Goal: Information Seeking & Learning: Learn about a topic

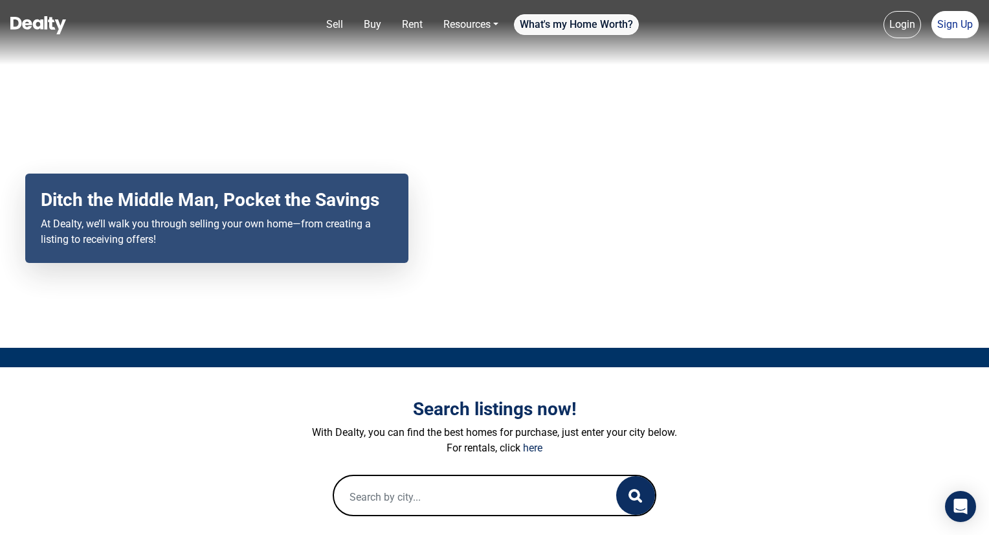
click at [575, 33] on link "What's my Home Worth?" at bounding box center [576, 24] width 125 height 21
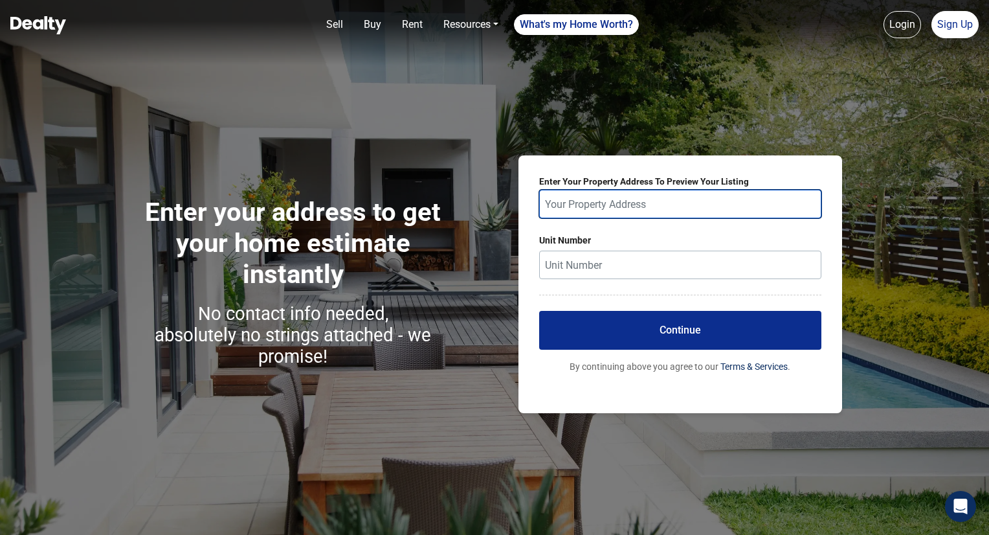
click at [590, 214] on input "text" at bounding box center [680, 204] width 282 height 28
type input "d"
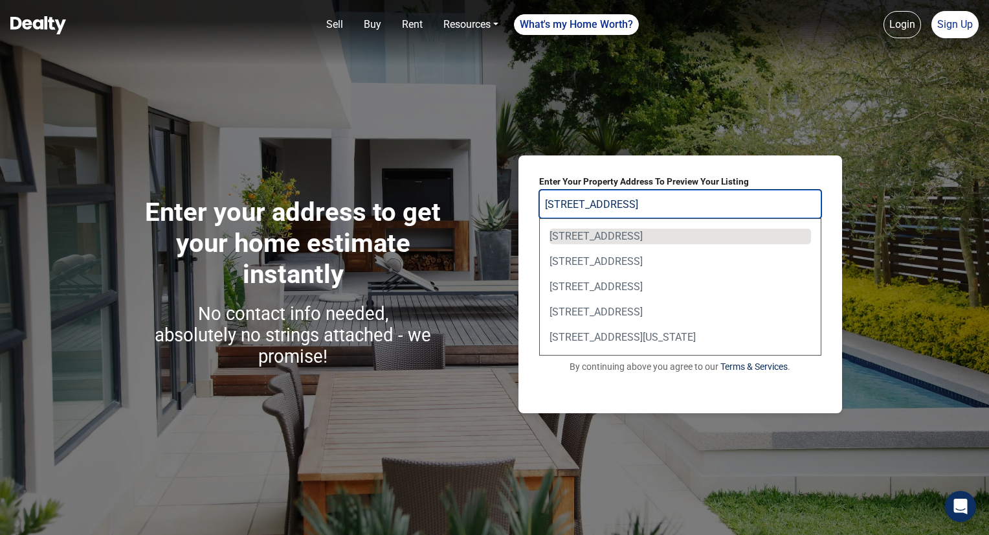
click at [615, 234] on div "5058 North 83rd Street, Scottsdale, AZ, USA" at bounding box center [679, 236] width 261 height 16
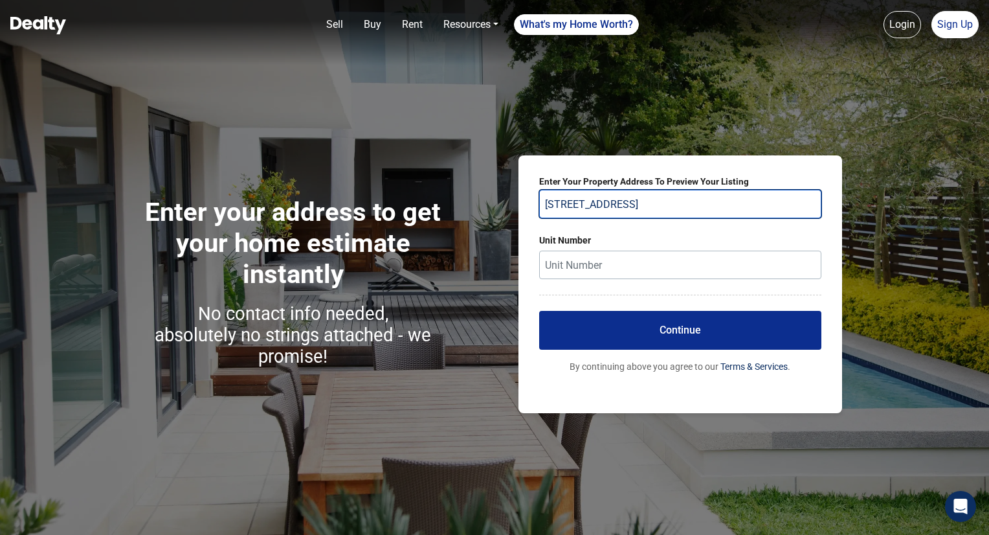
type input "5058 North 83rd Street, Scottsdale, AZ, USA"
click at [645, 338] on button "Continue" at bounding box center [680, 330] width 282 height 39
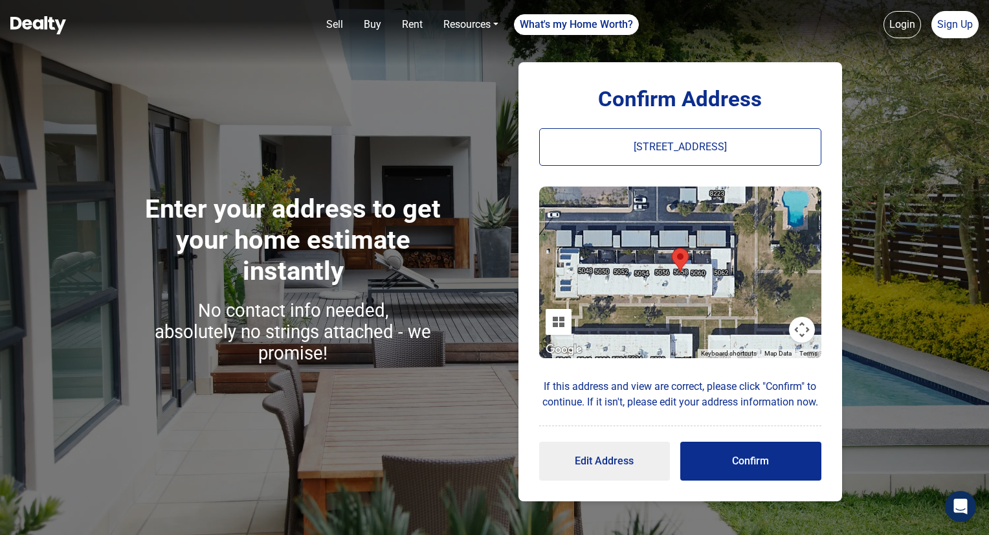
click at [717, 445] on button "Confirm" at bounding box center [750, 460] width 141 height 39
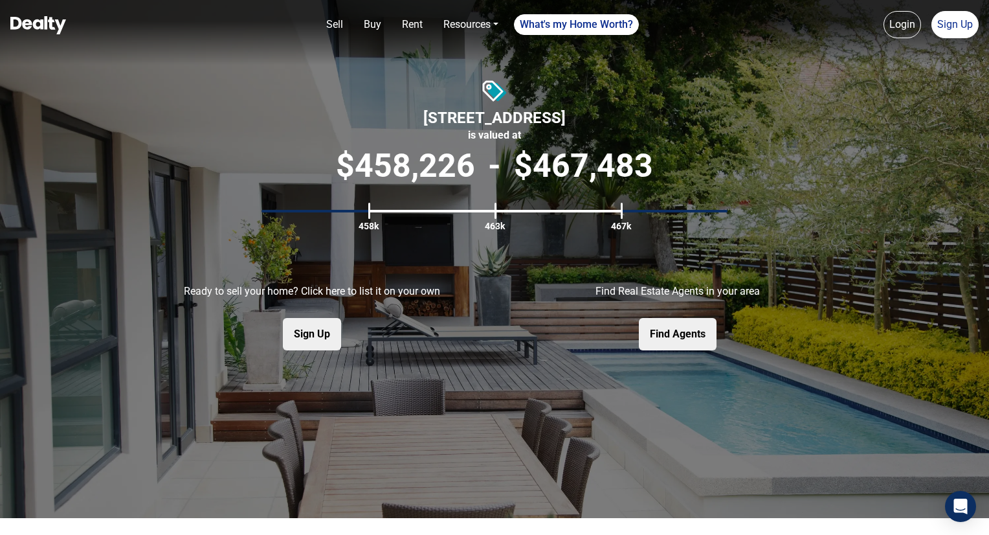
click at [26, 23] on img at bounding box center [38, 25] width 56 height 18
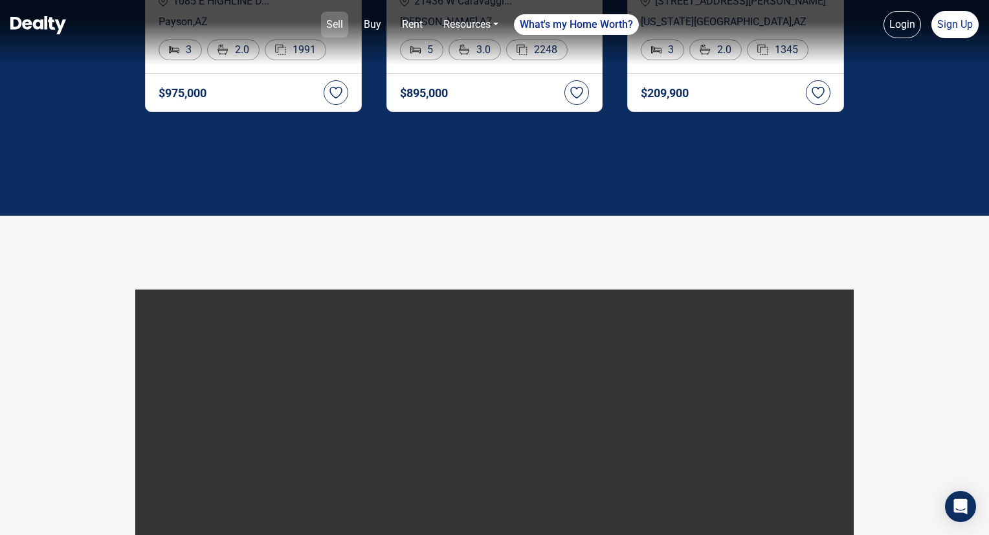
scroll to position [2433, 0]
click at [375, 28] on link "Buy" at bounding box center [373, 25] width 28 height 26
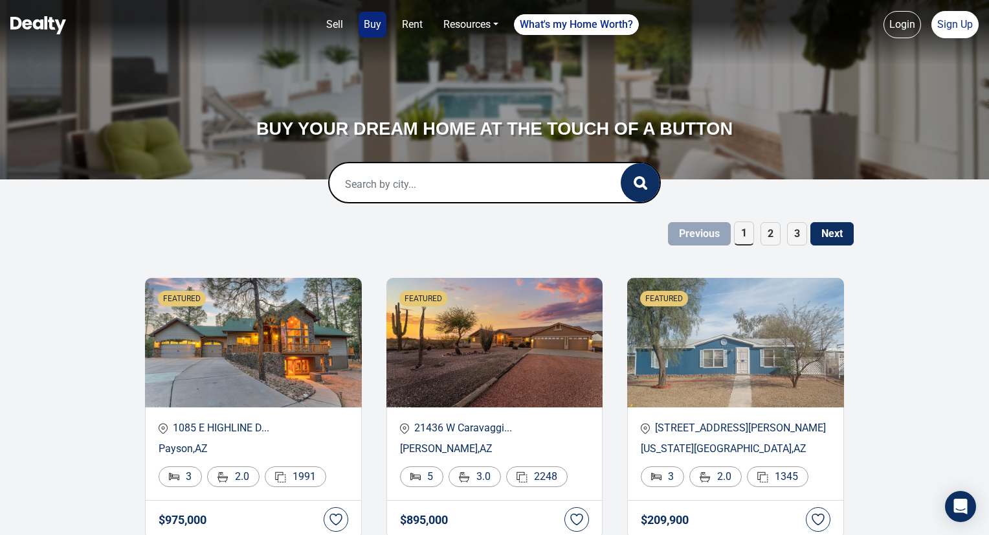
click at [362, 183] on input "text" at bounding box center [461, 183] width 265 height 41
type input "s"
type input "scottsdale"
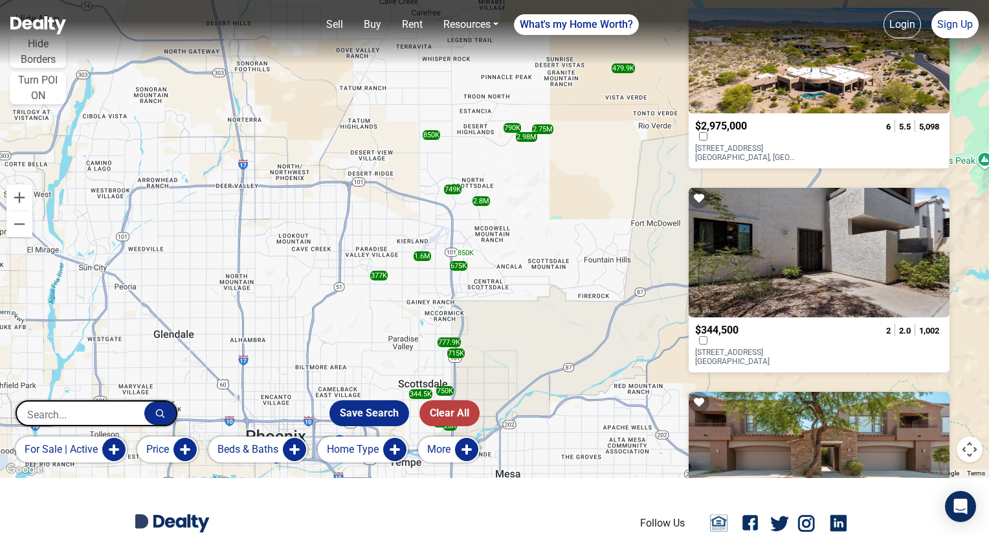
scroll to position [1753, 0]
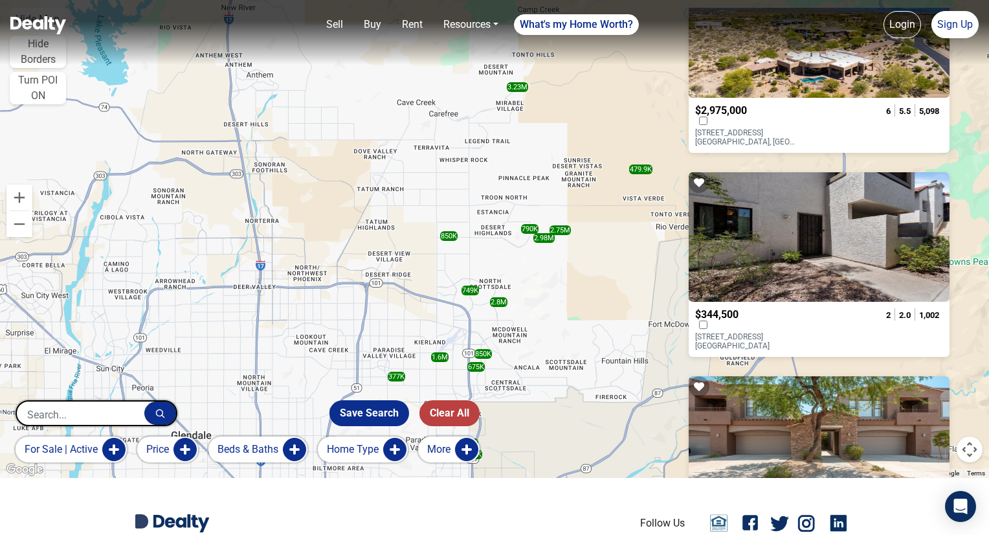
drag, startPoint x: 528, startPoint y: 238, endPoint x: 545, endPoint y: 340, distance: 103.6
click at [545, 340] on div "850K 790K 2.75M 715K 150K 750K 777.9K 2.8M 2.98M 344.5K 749K 850K 1.6M 479.9K 3…" at bounding box center [494, 210] width 989 height 535
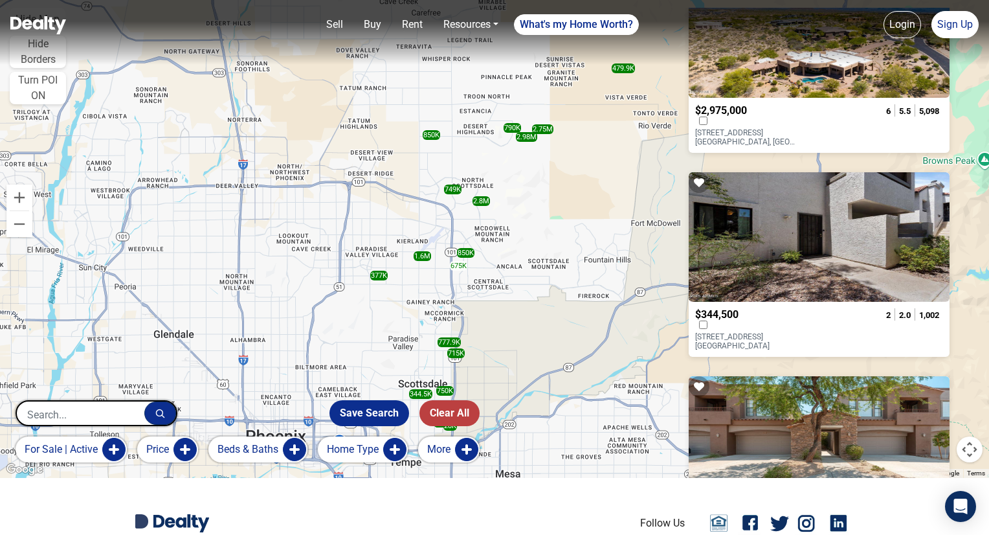
click at [463, 252] on img at bounding box center [452, 258] width 27 height 34
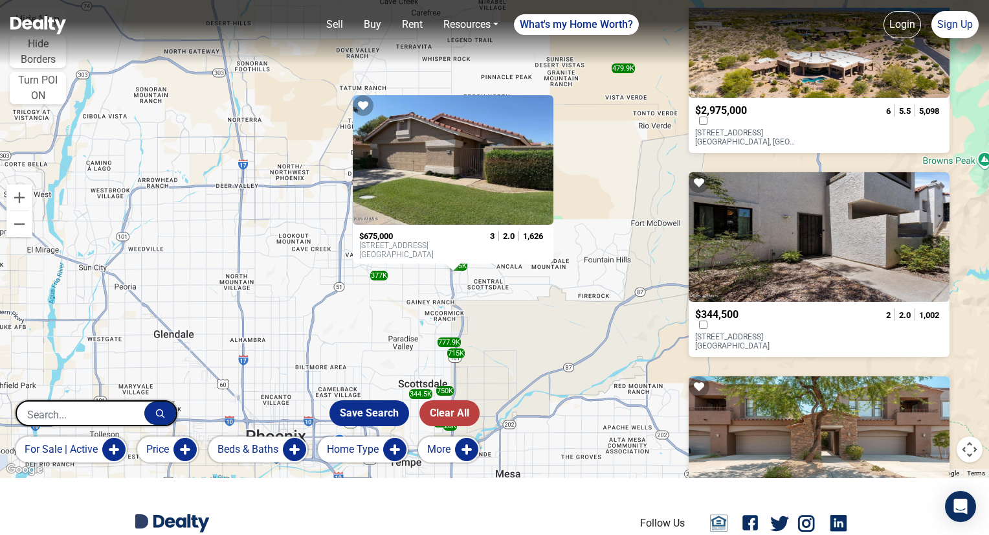
click at [556, 287] on div "To navigate, press the arrow keys. 850K 790K 2.75M 715K 150K 750K 777.9K 2.8M 2…" at bounding box center [494, 210] width 989 height 535
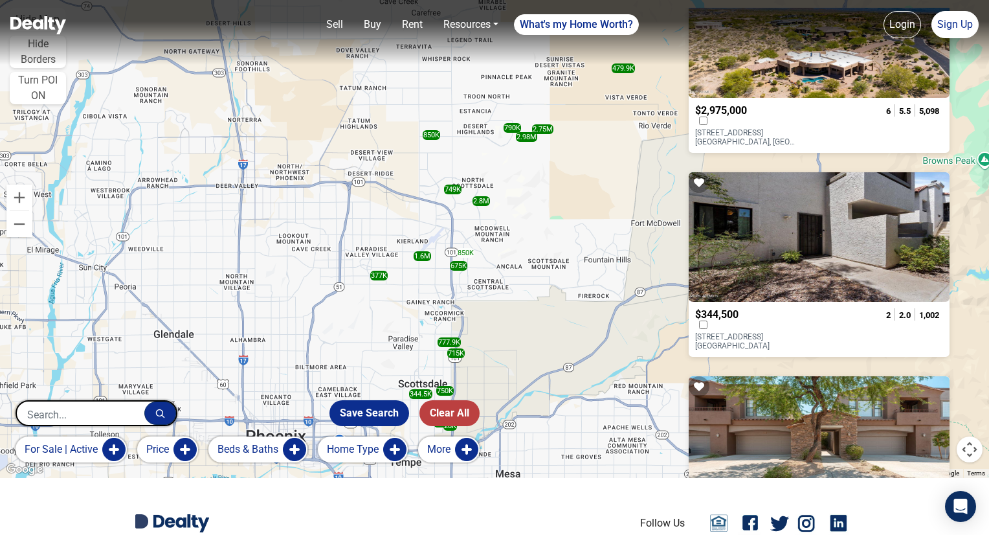
click at [467, 248] on div "850K" at bounding box center [465, 253] width 17 height 10
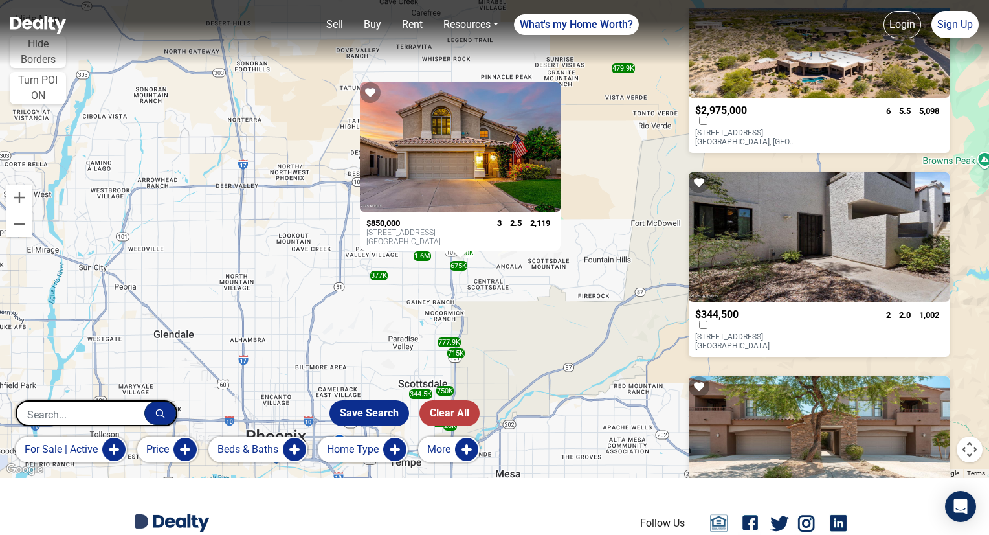
click at [597, 175] on div "850K 790K 2.75M 715K 150K 750K 777.9K 2.8M 2.98M 344.5K 749K 850K 1.6M 479.9K 3…" at bounding box center [494, 210] width 989 height 535
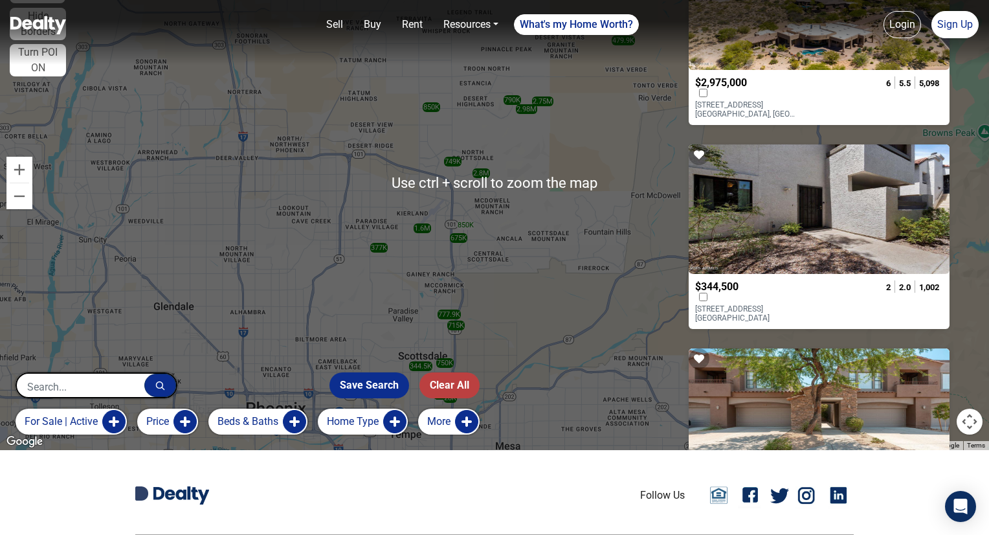
scroll to position [80, 0]
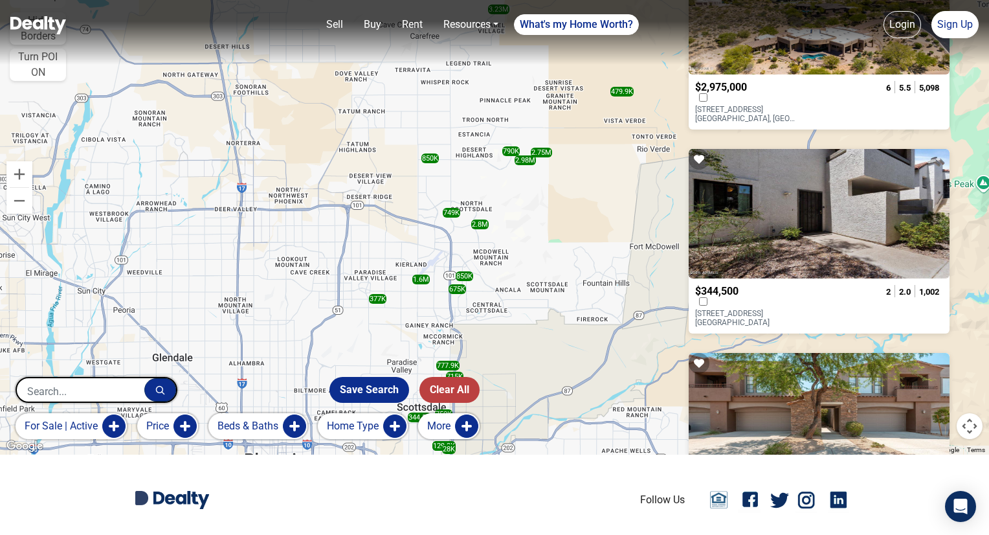
drag, startPoint x: 430, startPoint y: 258, endPoint x: 428, endPoint y: 322, distance: 64.1
click at [428, 322] on div "850K 790K 2.75M 715K 150K 750K 777.9K 2.8M 2.98M 344.5K 749K 850K 1.6M 479.9K 3…" at bounding box center [494, 187] width 989 height 535
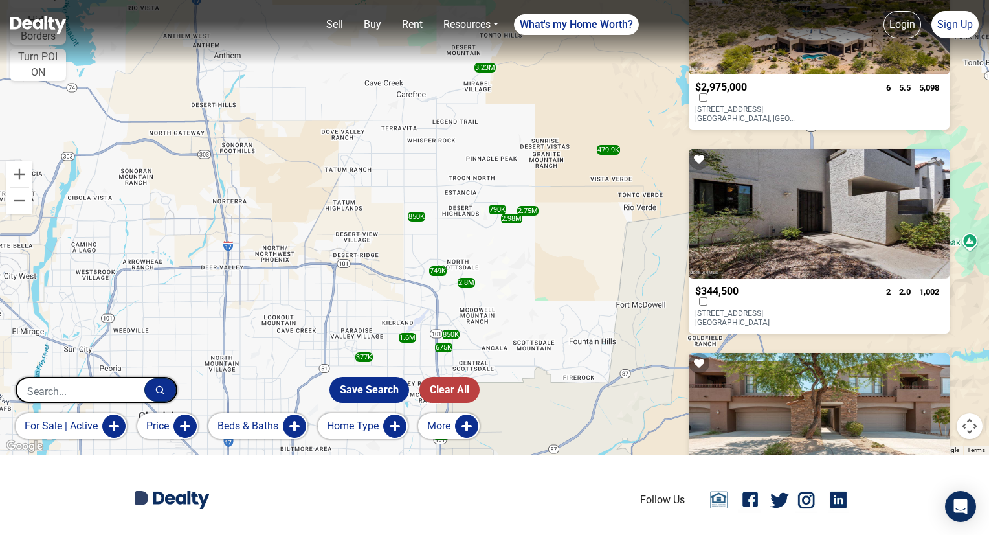
drag, startPoint x: 414, startPoint y: 212, endPoint x: 399, endPoint y: 252, distance: 43.6
click at [399, 252] on div "850K 790K 2.75M 715K 150K 750K 777.9K 2.8M 2.98M 344.5K 749K 850K 1.6M 479.9K 3…" at bounding box center [494, 187] width 989 height 535
click at [494, 207] on img at bounding box center [504, 211] width 27 height 34
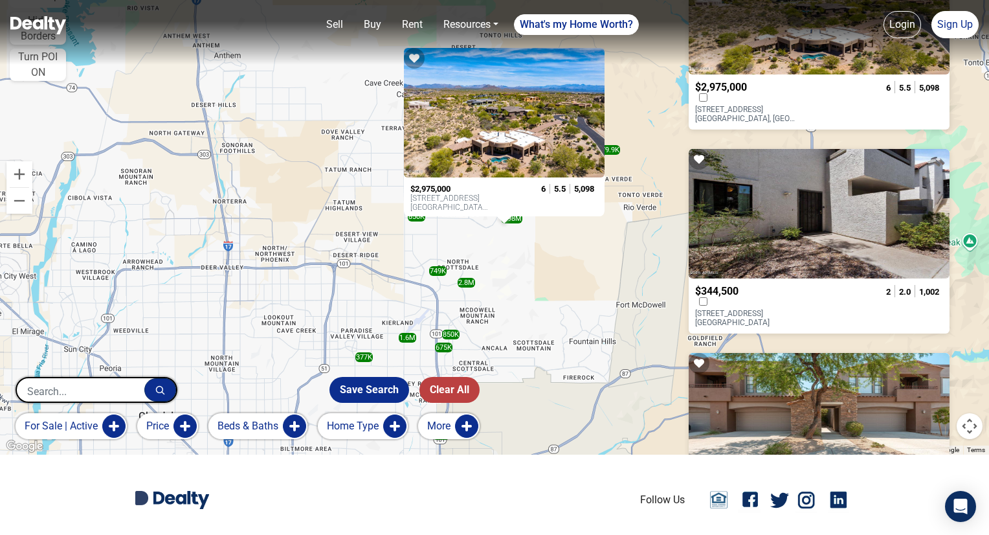
click at [511, 250] on div "To navigate, press the arrow keys. 850K 790K 2.75M 715K 150K 750K 777.9K 2.8M 2…" at bounding box center [494, 187] width 989 height 535
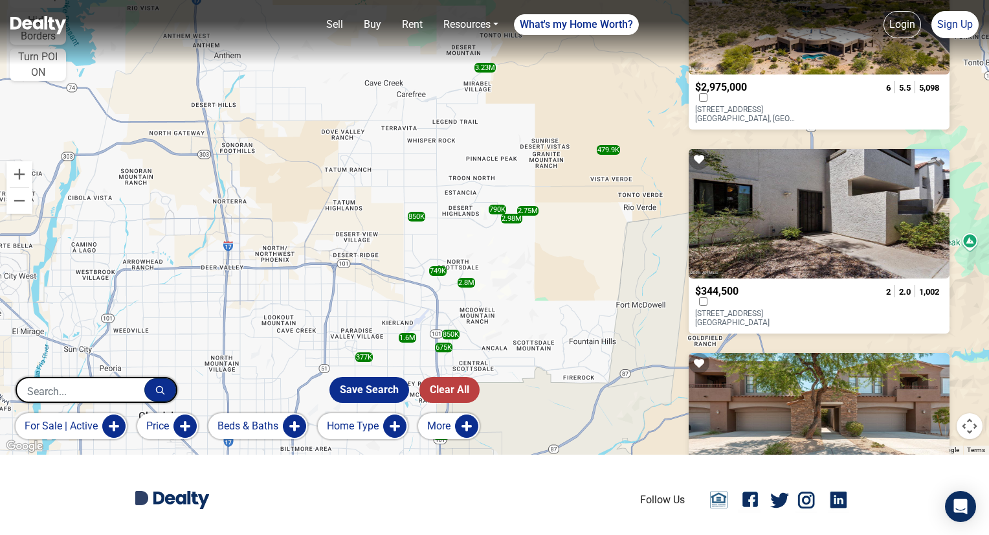
click at [492, 206] on img at bounding box center [504, 211] width 27 height 34
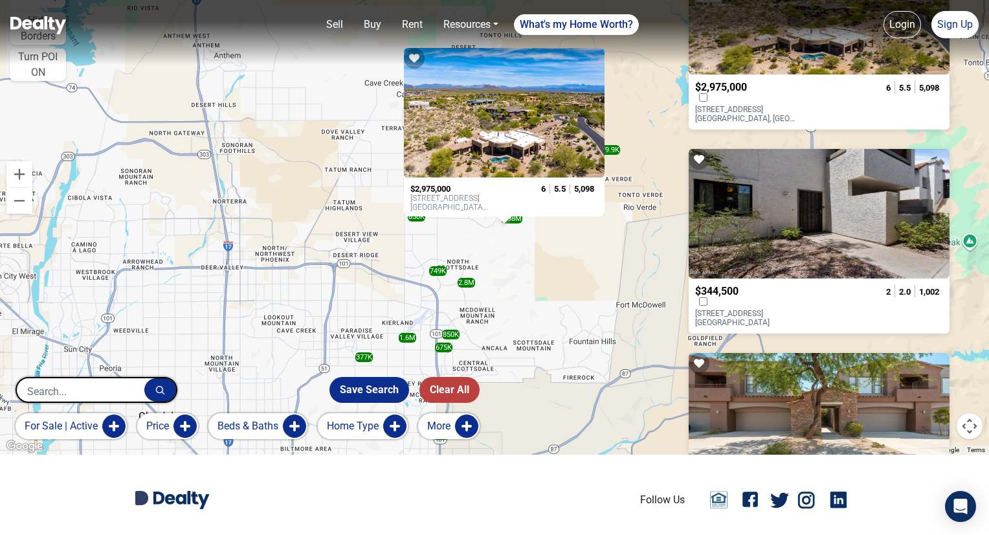
click at [495, 245] on div "To navigate, press the arrow keys. 850K 790K 2.75M 715K 150K 750K 777.9K 2.8M 2…" at bounding box center [494, 187] width 989 height 535
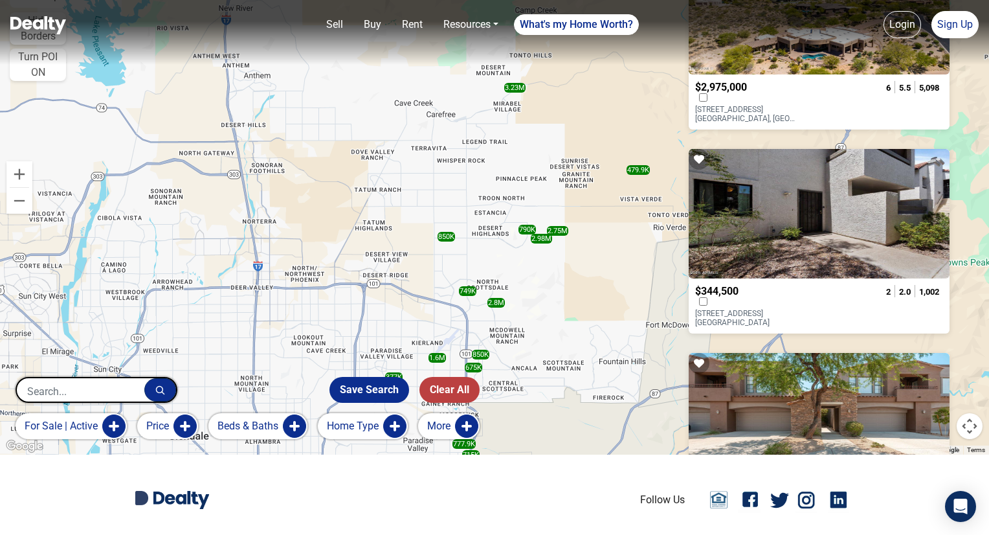
drag, startPoint x: 465, startPoint y: 204, endPoint x: 494, endPoint y: 219, distance: 32.7
click at [494, 219] on div "850K 790K 2.75M 715K 150K 750K 777.9K 2.8M 2.98M 344.5K 749K 850K 1.6M 479.9K 3…" at bounding box center [494, 187] width 989 height 535
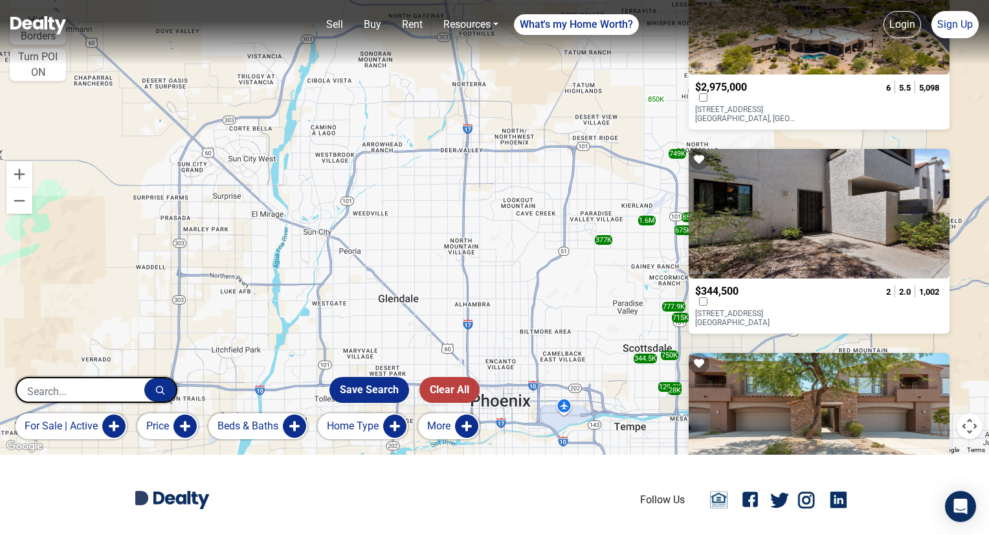
drag, startPoint x: 388, startPoint y: 256, endPoint x: 603, endPoint y: 124, distance: 252.7
click at [603, 124] on div "850K 790K 2.75M 715K 150K 750K 777.9K 2.8M 2.98M 344.5K 749K 850K 1.6M 479.9K 3…" at bounding box center [494, 187] width 989 height 535
click at [603, 174] on div "850K 790K 2.75M 715K 150K 750K 777.9K 2.8M 2.98M 344.5K 749K 850K 1.6M 479.9K 3…" at bounding box center [494, 187] width 989 height 535
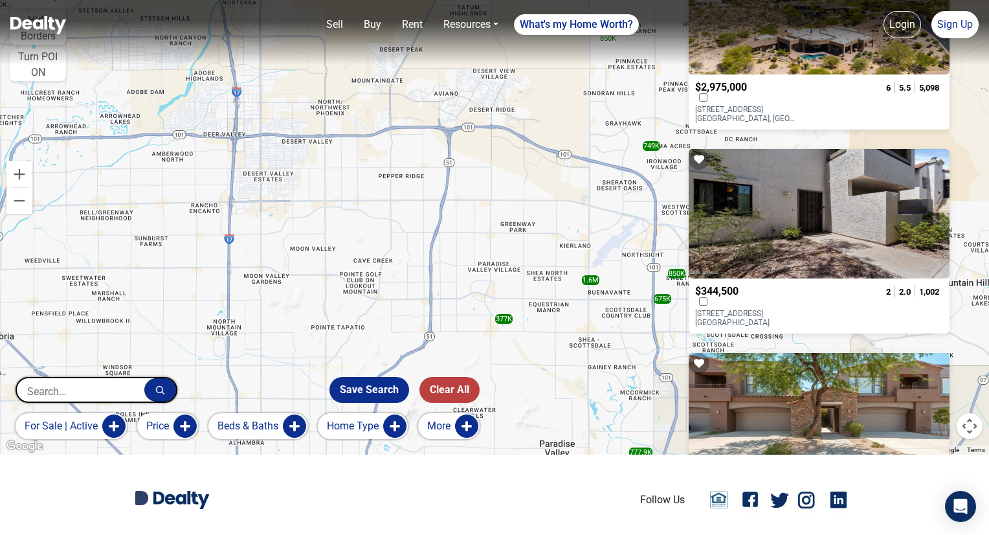
drag, startPoint x: 612, startPoint y: 195, endPoint x: 514, endPoint y: 201, distance: 98.6
click at [514, 201] on div "850K 790K 2.75M 715K 150K 750K 777.9K 2.8M 2.98M 344.5K 749K 850K 1.6M 479.9K 3…" at bounding box center [494, 187] width 989 height 535
click at [509, 213] on div "850K 790K 2.75M 715K 150K 750K 777.9K 2.8M 2.98M 344.5K 749K 850K 1.6M 479.9K 3…" at bounding box center [494, 187] width 989 height 535
click at [517, 204] on div "850K 790K 2.75M 715K 150K 750K 777.9K 2.8M 2.98M 344.5K 749K 850K 1.6M 479.9K 3…" at bounding box center [494, 187] width 989 height 535
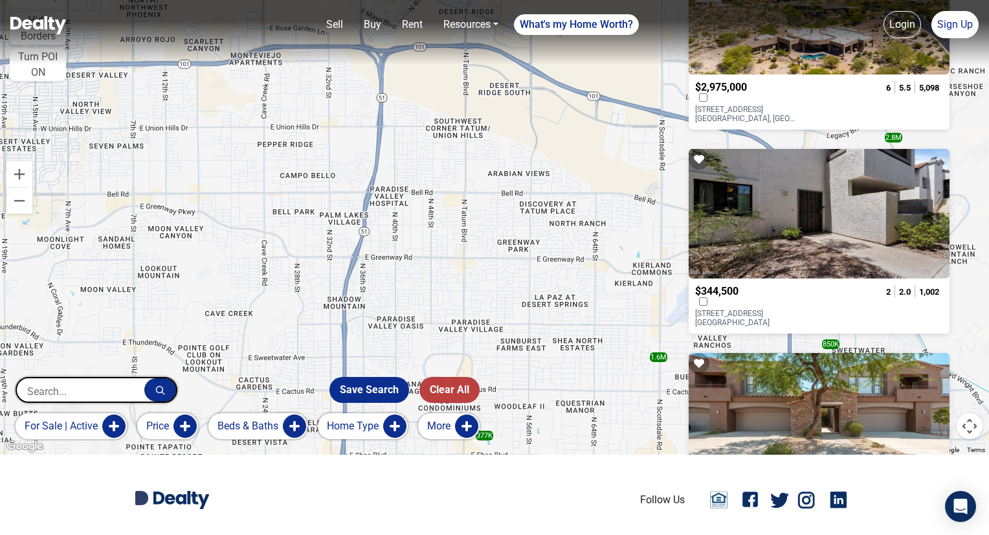
click at [61, 380] on input "text" at bounding box center [80, 391] width 127 height 26
type input "phoenix"
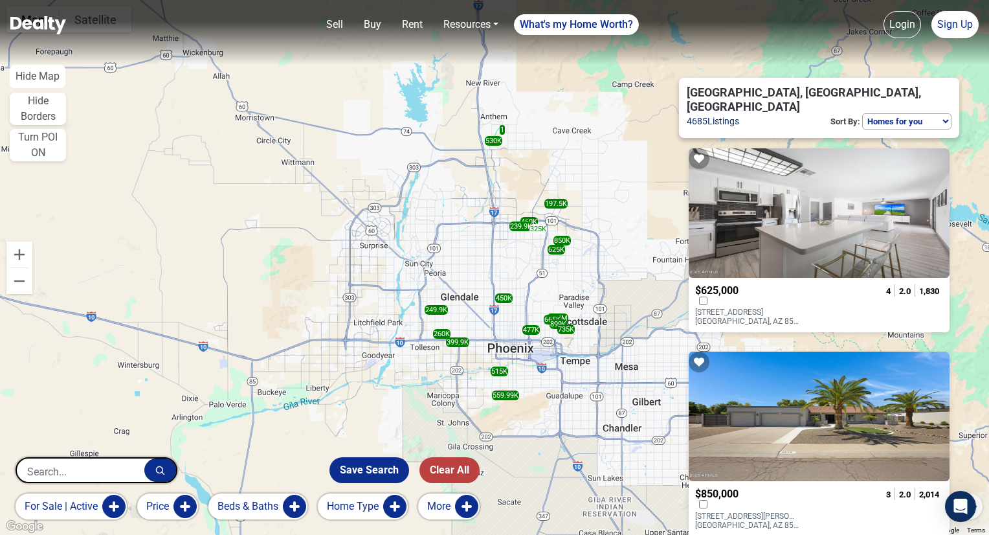
click at [531, 236] on img at bounding box center [532, 222] width 27 height 34
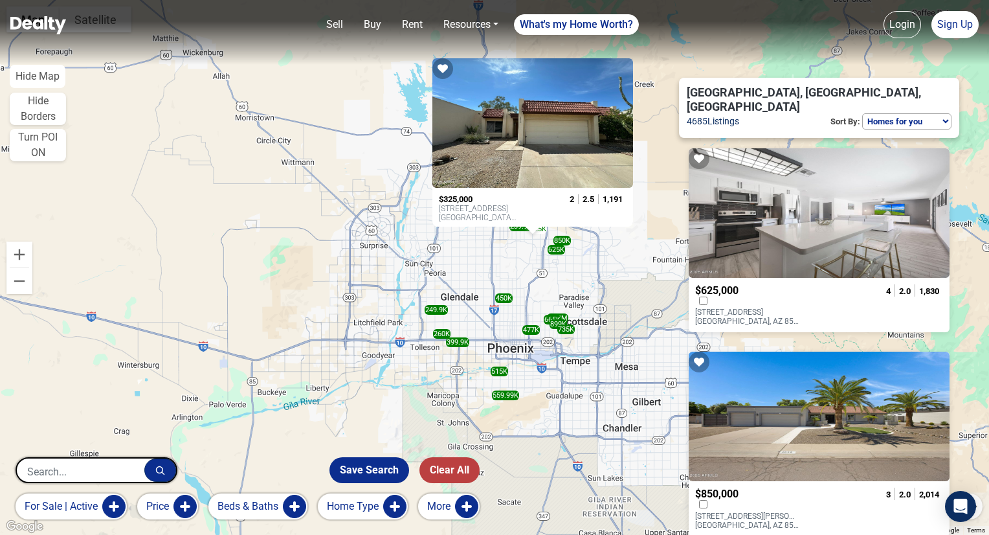
click at [531, 236] on img at bounding box center [532, 222] width 27 height 34
click at [573, 245] on div "To navigate, press the arrow keys. 625K 850K 239.9K 515K 559.99K 530K 1.82M 899…" at bounding box center [494, 267] width 989 height 535
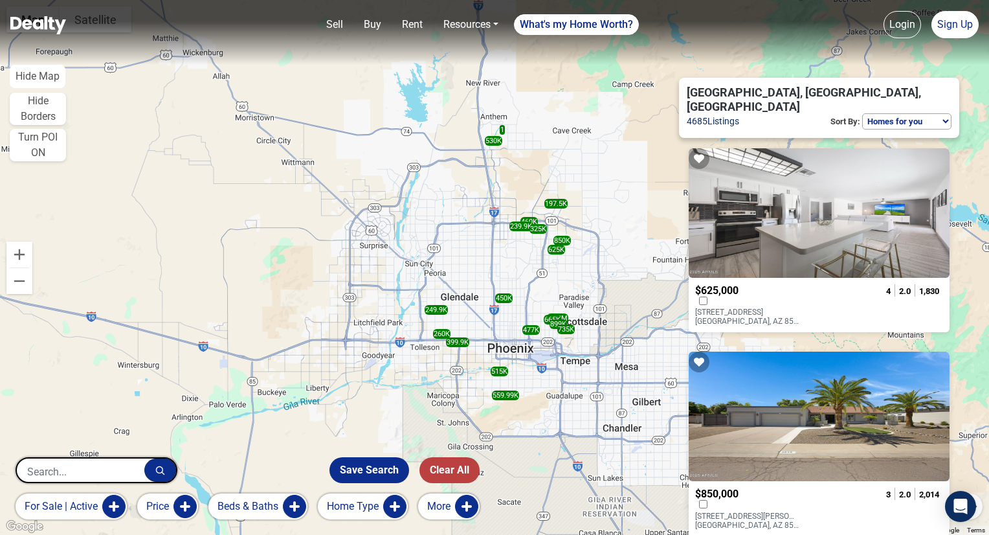
click at [573, 245] on div "625K 850K 239.9K 515K 559.99K 530K 1.82M 899K 260K 249.9K 460K 399.9K 325K 197.…" at bounding box center [494, 267] width 989 height 535
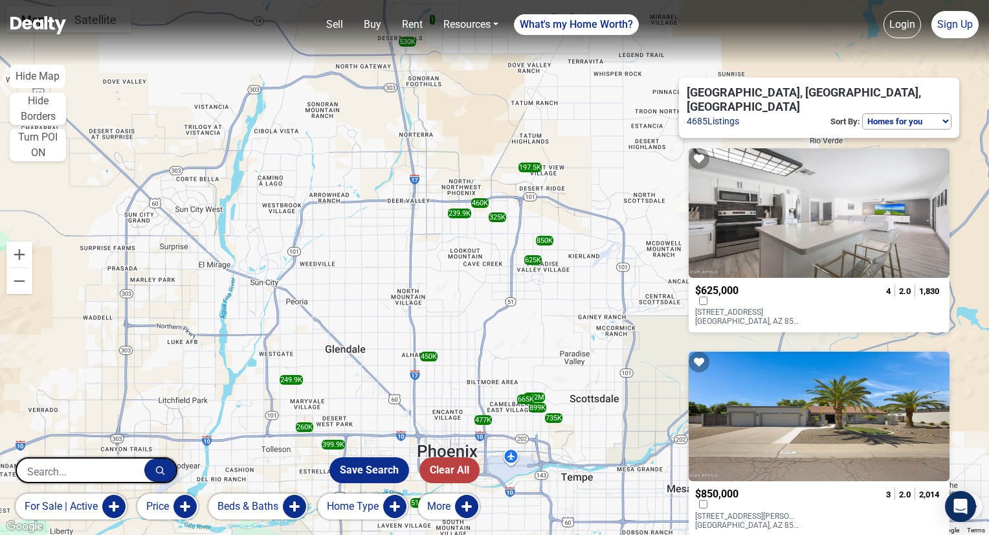
click at [554, 241] on div "625K 850K 239.9K 515K 559.99K 530K 1.82M 899K 260K 249.9K 460K 399.9K 325K 197.…" at bounding box center [494, 267] width 989 height 535
click at [569, 237] on div "625K 850K 239.9K 515K 559.99K 530K 1.82M 899K 260K 249.9K 460K 399.9K 325K 197.…" at bounding box center [494, 267] width 989 height 535
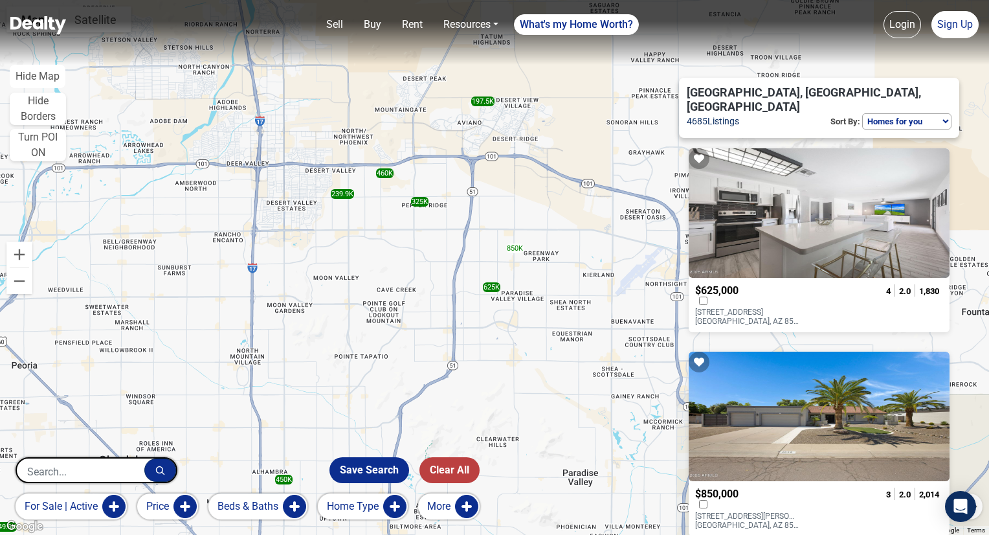
click at [513, 247] on div "850K" at bounding box center [514, 248] width 17 height 10
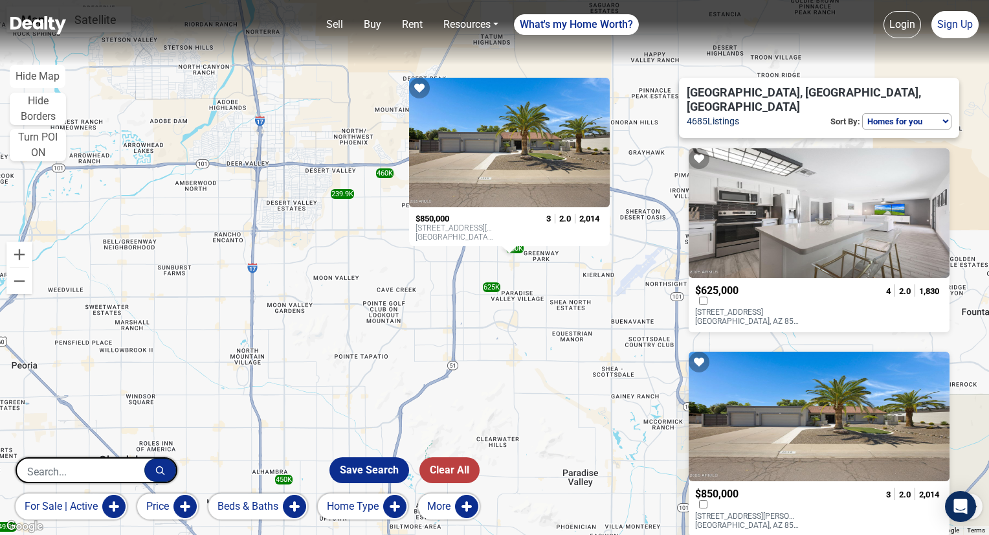
click at [652, 149] on div "625K 850K 239.9K 515K 559.99K 530K 1.82M 899K 260K 249.9K 460K 399.9K 325K 197.…" at bounding box center [494, 267] width 989 height 535
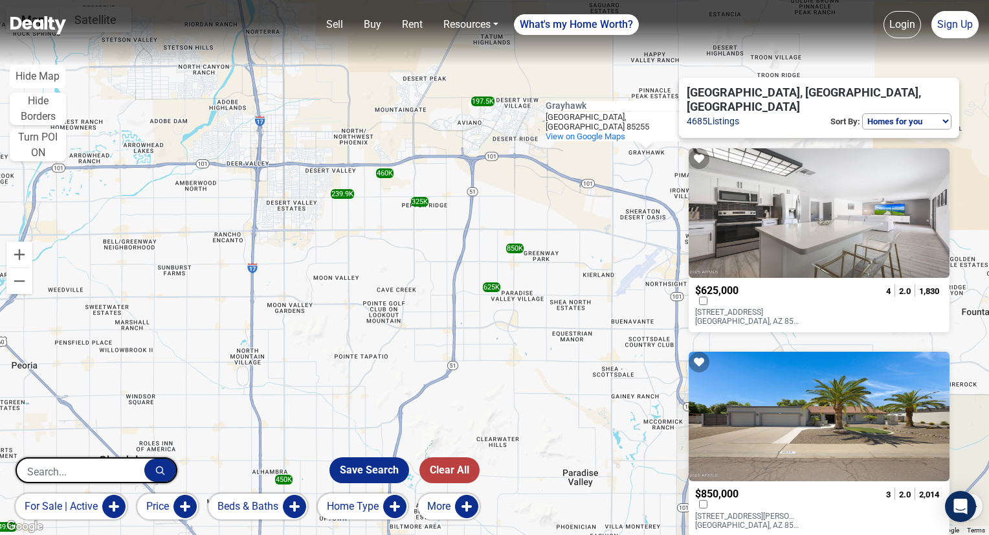
click at [44, 19] on img at bounding box center [38, 25] width 56 height 18
